Goal: Task Accomplishment & Management: Manage account settings

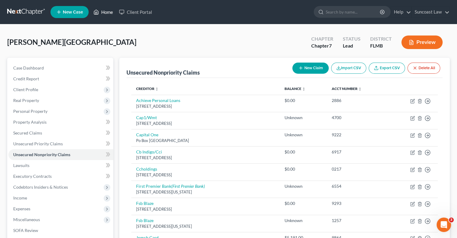
drag, startPoint x: 111, startPoint y: 10, endPoint x: 114, endPoint y: 17, distance: 7.1
click at [111, 10] on link "Home" at bounding box center [103, 12] width 26 height 11
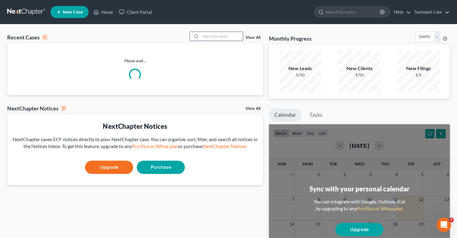
click at [228, 35] on input "search" at bounding box center [222, 36] width 42 height 9
type input "[PERSON_NAME]"
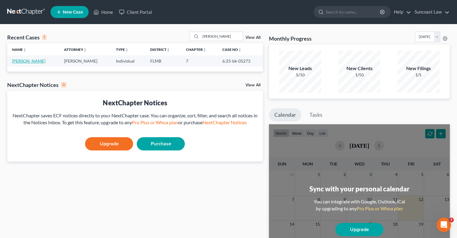
click at [36, 60] on link "[PERSON_NAME]" at bounding box center [28, 60] width 33 height 5
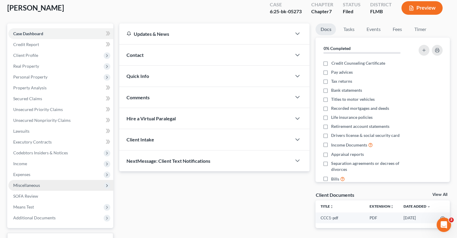
scroll to position [81, 0]
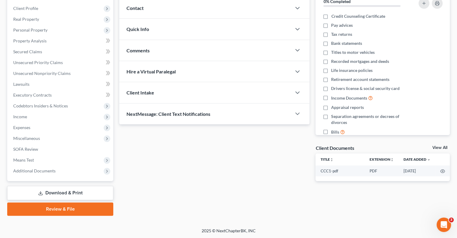
click at [69, 191] on link "Download & Print" at bounding box center [60, 193] width 106 height 14
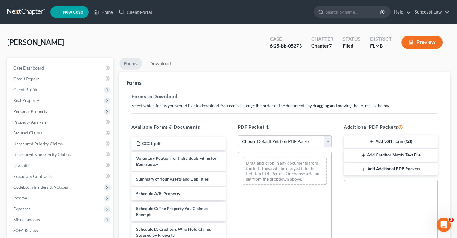
click at [284, 140] on select "Choose Default Petition PDF Packet Complete Bankruptcy Petition (all forms and …" at bounding box center [285, 141] width 94 height 12
select select "0"
click at [238, 135] on select "Choose Default Petition PDF Packet Complete Bankruptcy Petition (all forms and …" at bounding box center [285, 141] width 94 height 12
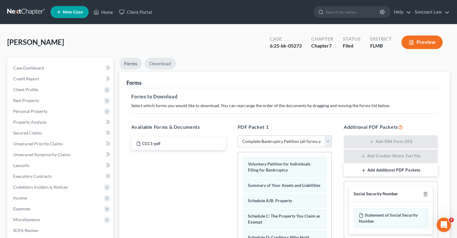
click at [165, 65] on link "Download" at bounding box center [159, 64] width 31 height 12
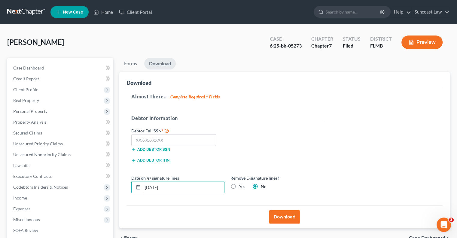
drag, startPoint x: 150, startPoint y: 183, endPoint x: 129, endPoint y: 182, distance: 21.3
click at [129, 182] on div "Date on /s/ signature lines [DATE]" at bounding box center [177, 184] width 99 height 18
type input "0"
type input "[DATE]"
click at [289, 216] on button "Download" at bounding box center [284, 216] width 31 height 13
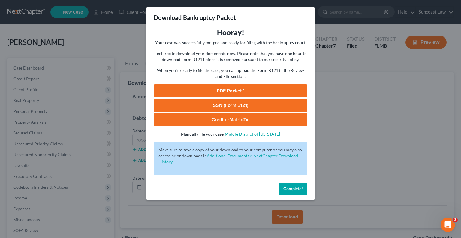
click at [259, 89] on link "PDF Packet 1" at bounding box center [231, 90] width 154 height 13
drag, startPoint x: 289, startPoint y: 188, endPoint x: 102, endPoint y: 139, distance: 192.9
click at [289, 188] on span "Complete!" at bounding box center [293, 188] width 19 height 5
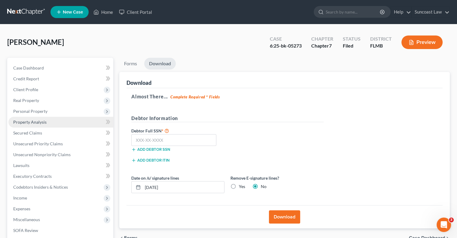
click at [33, 121] on span "Property Analysis" at bounding box center [29, 121] width 33 height 5
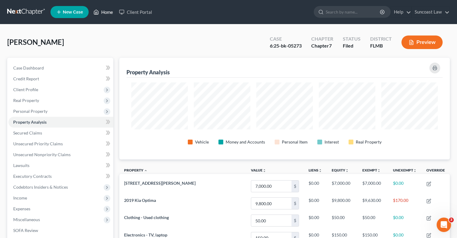
click at [106, 12] on link "Home" at bounding box center [103, 12] width 26 height 11
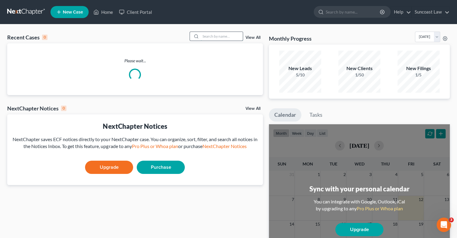
click at [229, 36] on input "search" at bounding box center [222, 36] width 42 height 9
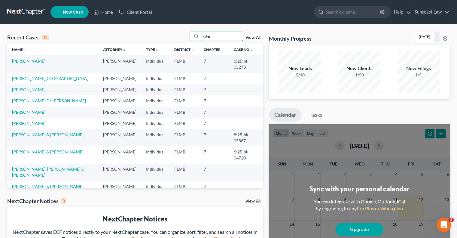
type input "kater"
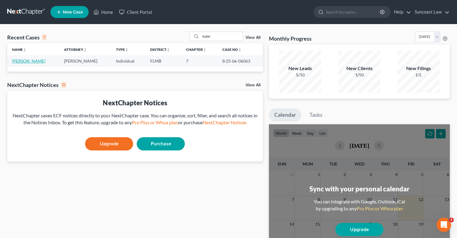
click at [33, 62] on link "[PERSON_NAME]" at bounding box center [28, 60] width 33 height 5
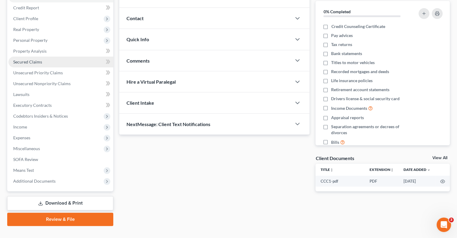
scroll to position [81, 0]
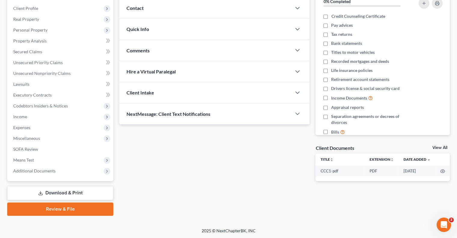
drag, startPoint x: 65, startPoint y: 192, endPoint x: 231, endPoint y: 171, distance: 167.4
click at [65, 191] on link "Download & Print" at bounding box center [60, 193] width 106 height 14
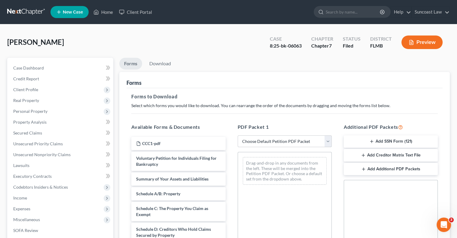
click at [266, 142] on select "Choose Default Petition PDF Packet Complete Bankruptcy Petition (all forms and …" at bounding box center [285, 141] width 94 height 12
select select "0"
click at [238, 135] on select "Choose Default Petition PDF Packet Complete Bankruptcy Petition (all forms and …" at bounding box center [285, 141] width 94 height 12
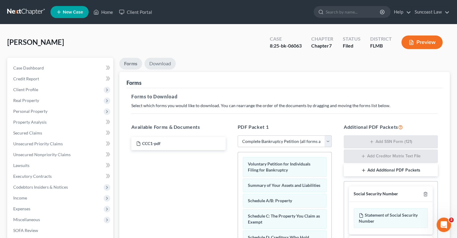
click at [165, 63] on link "Download" at bounding box center [159, 64] width 31 height 12
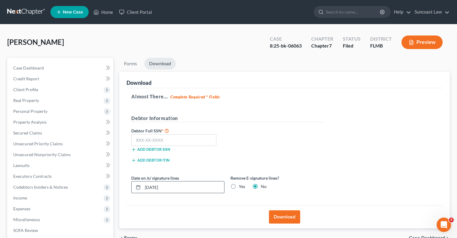
drag, startPoint x: 178, startPoint y: 187, endPoint x: 142, endPoint y: 183, distance: 36.3
click at [142, 183] on div "[DATE]" at bounding box center [177, 187] width 93 height 12
type input "[DATE]"
click at [290, 217] on button "Download" at bounding box center [284, 216] width 31 height 13
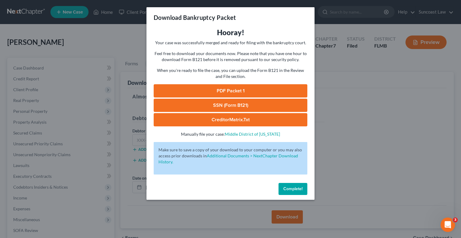
click at [253, 92] on link "PDF Packet 1" at bounding box center [231, 90] width 154 height 13
click at [302, 190] on span "Complete!" at bounding box center [293, 188] width 19 height 5
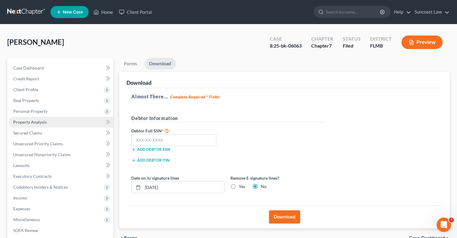
click at [29, 122] on span "Property Analysis" at bounding box center [29, 121] width 33 height 5
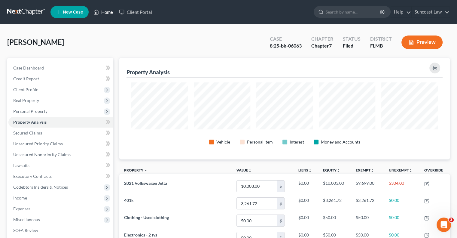
click at [104, 10] on link "Home" at bounding box center [103, 12] width 26 height 11
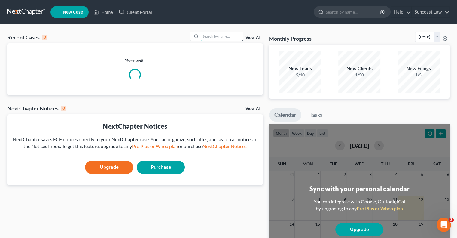
click at [213, 34] on input "search" at bounding box center [222, 36] width 42 height 9
type input "[PERSON_NAME]"
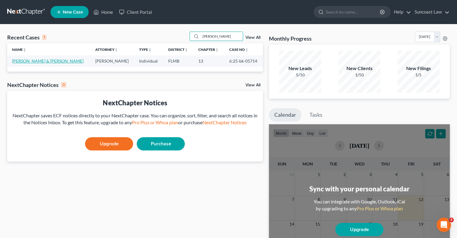
click at [44, 60] on link "[PERSON_NAME] & [PERSON_NAME]" at bounding box center [47, 60] width 71 height 5
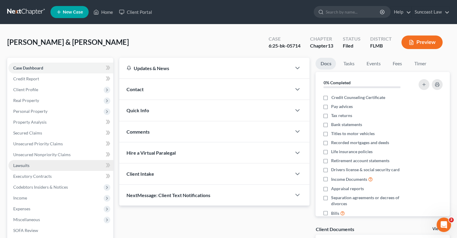
click at [29, 165] on span "Lawsuits" at bounding box center [21, 164] width 16 height 5
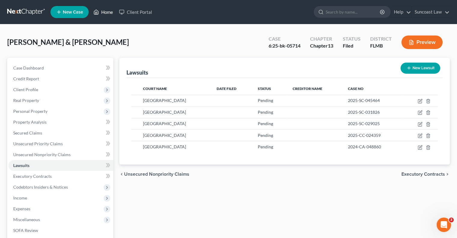
click at [108, 12] on link "Home" at bounding box center [103, 12] width 26 height 11
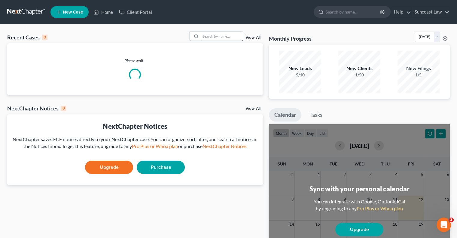
click at [214, 36] on input "search" at bounding box center [222, 36] width 42 height 9
type input "sierra"
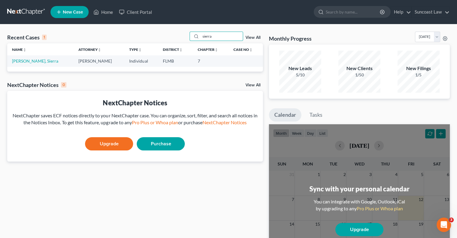
click at [17, 64] on td "[PERSON_NAME], Sierra" at bounding box center [40, 60] width 66 height 11
click at [18, 61] on link "[PERSON_NAME], Sierra" at bounding box center [35, 60] width 46 height 5
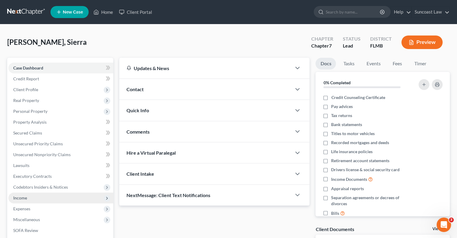
drag, startPoint x: 34, startPoint y: 194, endPoint x: 62, endPoint y: 194, distance: 27.6
click at [34, 194] on span "Income" at bounding box center [60, 197] width 105 height 11
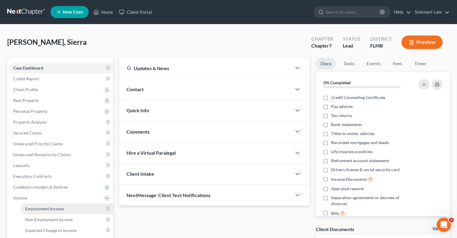
click at [58, 206] on span "Employment Income" at bounding box center [44, 208] width 38 height 5
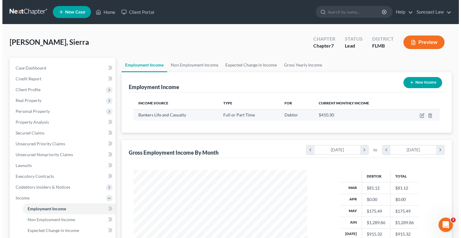
scroll to position [107, 185]
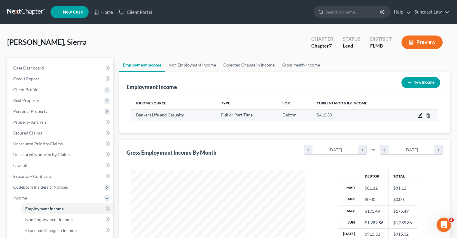
click at [421, 116] on icon "button" at bounding box center [419, 115] width 5 height 5
select select "0"
select select "9"
select select "0"
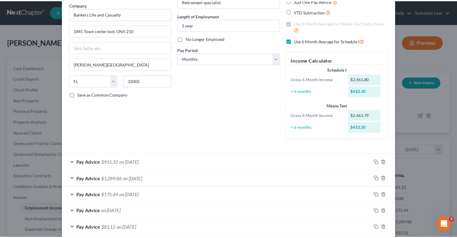
scroll to position [96, 0]
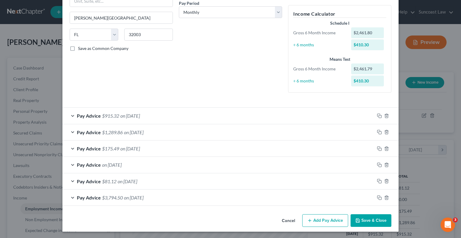
click at [379, 216] on button "Save & Close" at bounding box center [371, 220] width 41 height 13
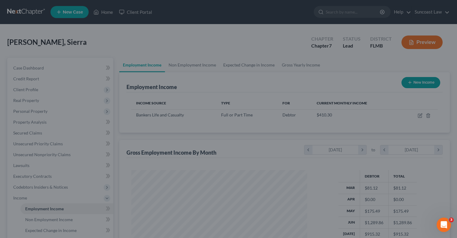
scroll to position [300240, 300161]
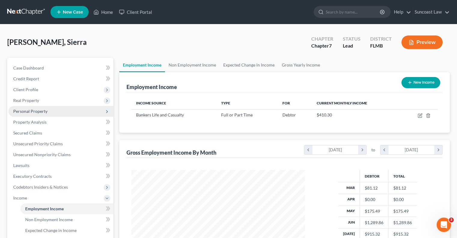
click at [41, 108] on span "Personal Property" at bounding box center [60, 111] width 105 height 11
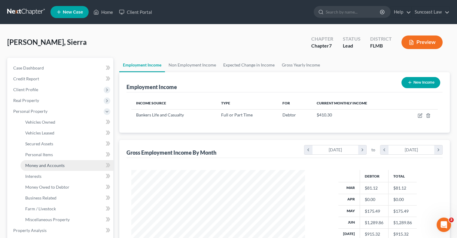
click at [52, 166] on span "Money and Accounts" at bounding box center [44, 164] width 39 height 5
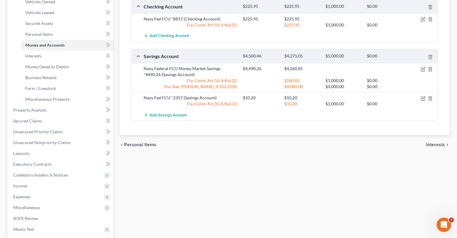
scroll to position [90, 0]
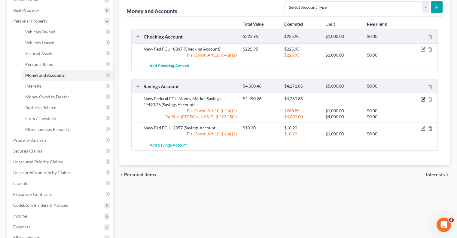
click at [423, 99] on icon "button" at bounding box center [422, 99] width 5 height 5
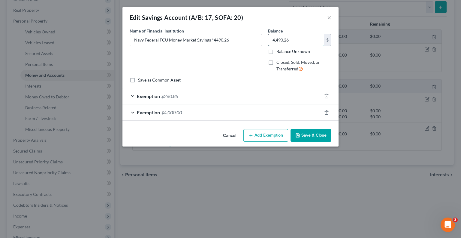
click at [294, 38] on input "4,490.26" at bounding box center [297, 39] width 56 height 11
type input "3,506"
click at [326, 114] on icon "button" at bounding box center [326, 112] width 3 height 4
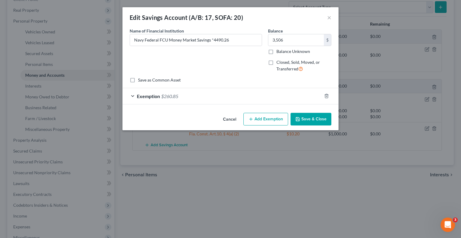
click at [308, 120] on button "Save & Close" at bounding box center [311, 119] width 41 height 13
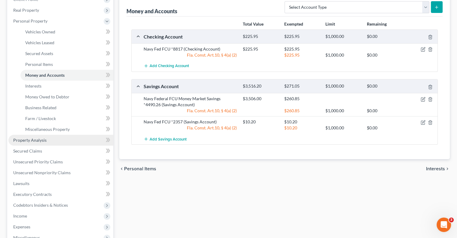
click at [34, 136] on link "Property Analysis" at bounding box center [60, 140] width 105 height 11
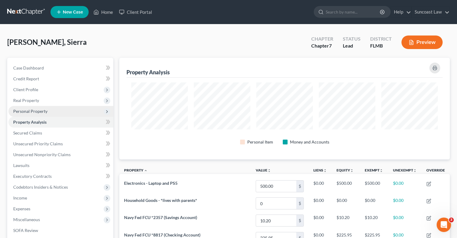
click at [35, 113] on span "Personal Property" at bounding box center [30, 110] width 34 height 5
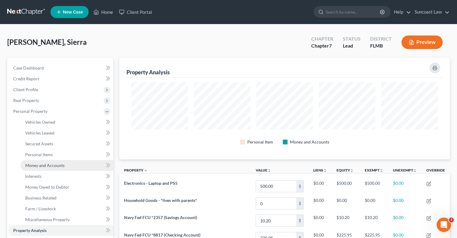
click at [56, 165] on span "Money and Accounts" at bounding box center [44, 164] width 39 height 5
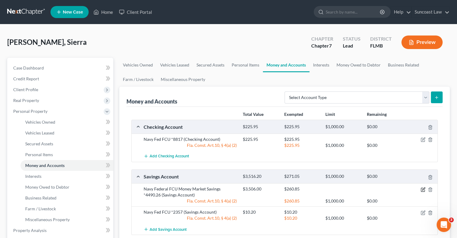
click at [423, 189] on icon "button" at bounding box center [423, 188] width 3 height 3
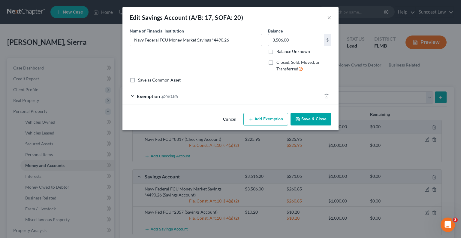
click at [265, 121] on button "Add Exemption" at bounding box center [266, 119] width 45 height 13
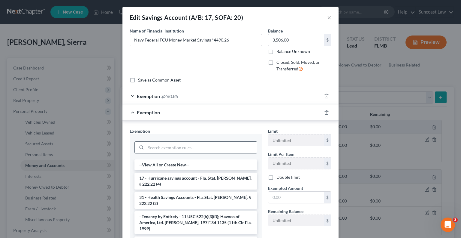
click at [189, 146] on input "search" at bounding box center [201, 146] width 111 height 11
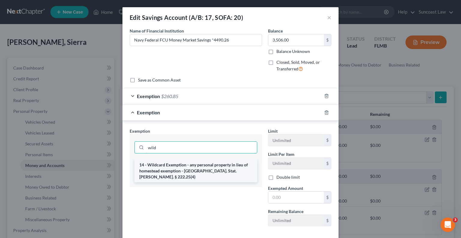
type input "wild"
click at [198, 167] on li "14 - Wildcard Exemption - any personal property in lieu of homestead exemption …" at bounding box center [196, 170] width 123 height 23
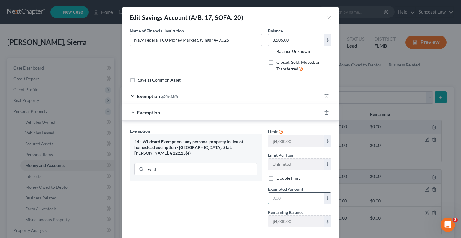
drag, startPoint x: 272, startPoint y: 196, endPoint x: 279, endPoint y: 193, distance: 7.5
click at [273, 196] on input "text" at bounding box center [297, 197] width 56 height 11
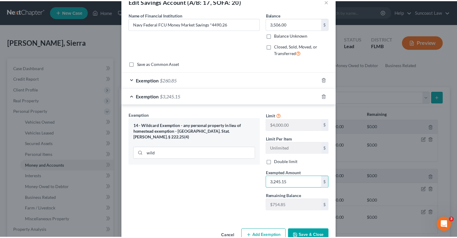
scroll to position [31, 0]
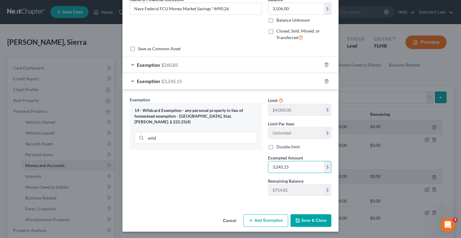
type input "3,245.15"
click at [309, 220] on button "Save & Close" at bounding box center [311, 220] width 41 height 13
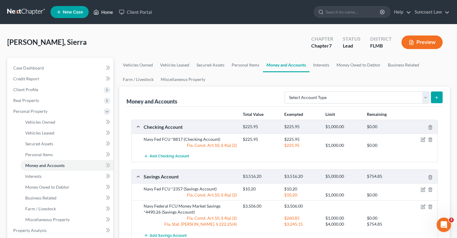
click at [107, 13] on link "Home" at bounding box center [103, 12] width 26 height 11
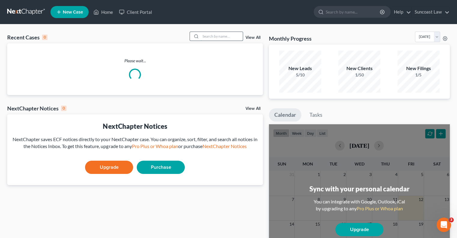
click at [216, 38] on input "search" at bounding box center [222, 36] width 42 height 9
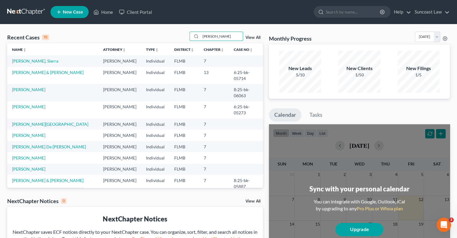
type input "[PERSON_NAME]"
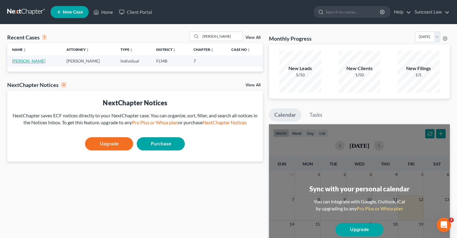
click at [29, 63] on link "[PERSON_NAME]" at bounding box center [28, 60] width 33 height 5
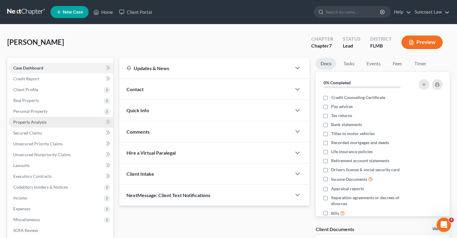
click at [27, 123] on span "Property Analysis" at bounding box center [29, 121] width 33 height 5
